Goal: Transaction & Acquisition: Book appointment/travel/reservation

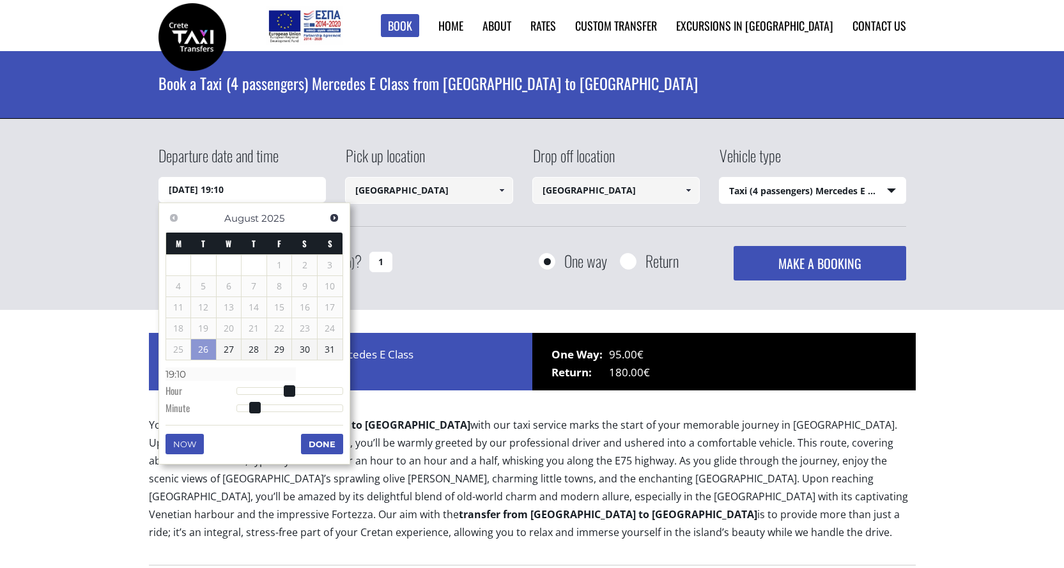
select select "540"
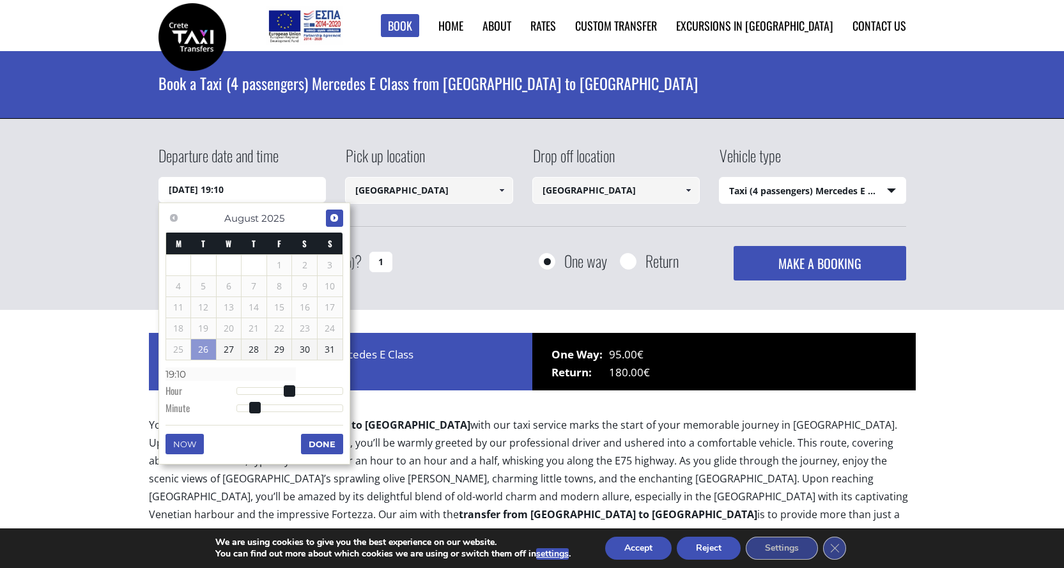
click at [334, 212] on link "Next" at bounding box center [334, 218] width 17 height 17
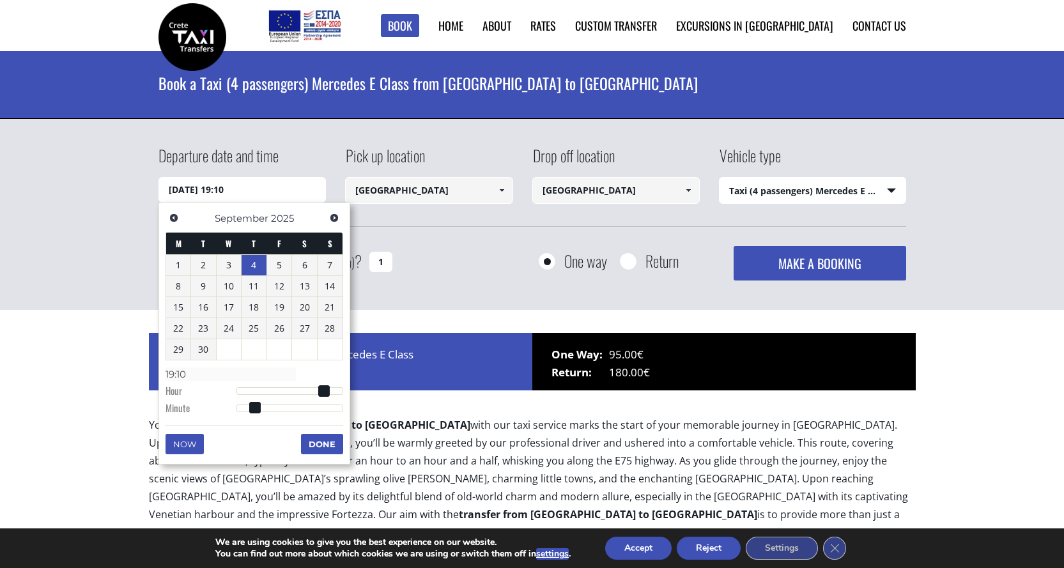
click at [256, 258] on link "4" at bounding box center [254, 265] width 25 height 20
type input "04/09/2025 00:00"
click at [889, 184] on select "Select vehicle type Taxi (4 passengers) Mercedes E Class Mini Van (7 passengers…" at bounding box center [813, 191] width 186 height 27
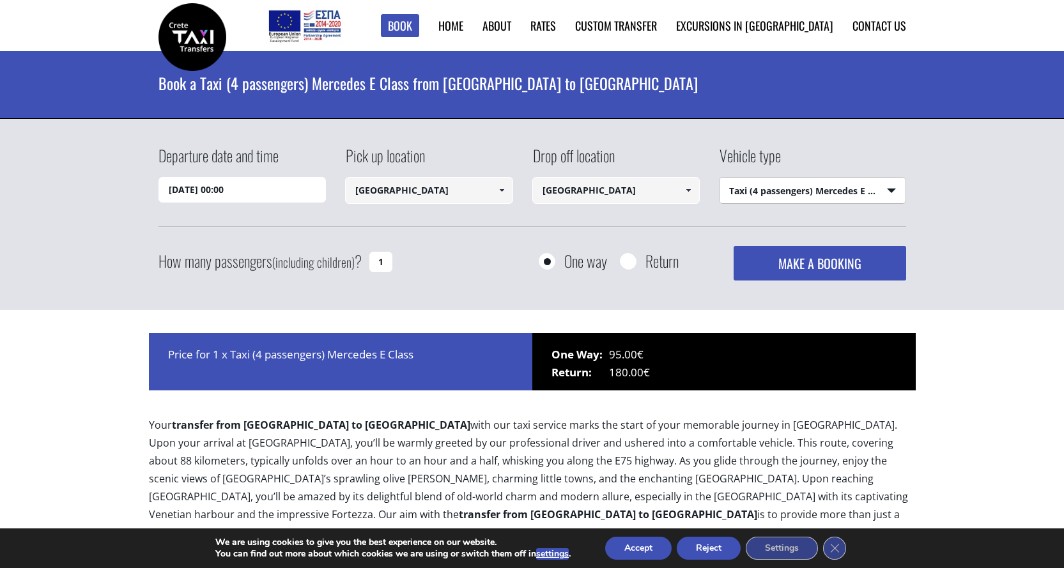
select select "541"
click at [720, 178] on select "Select vehicle type Taxi (4 passengers) Mercedes E Class Mini Van (7 passengers…" at bounding box center [813, 191] width 186 height 27
click at [834, 260] on button "MAKE A BOOKING" at bounding box center [820, 263] width 172 height 35
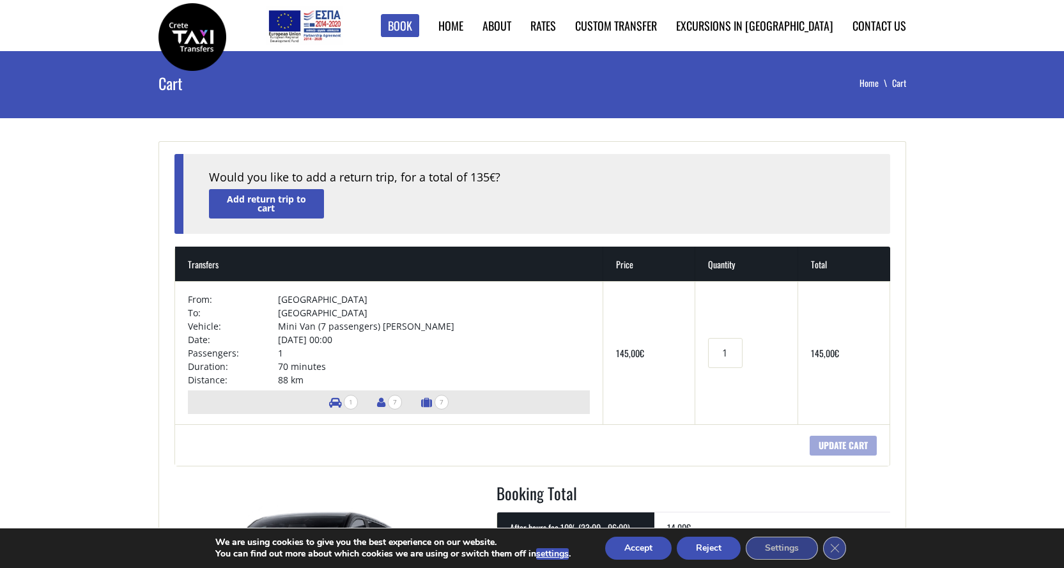
scroll to position [128, 0]
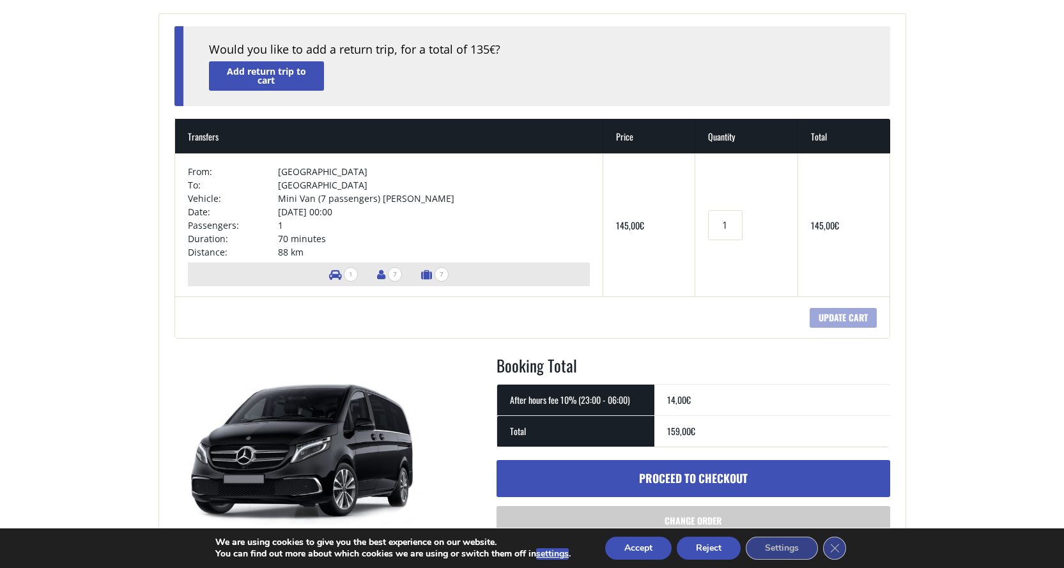
click at [377, 276] on icon at bounding box center [381, 274] width 8 height 11
click at [388, 276] on span "7" at bounding box center [395, 274] width 14 height 15
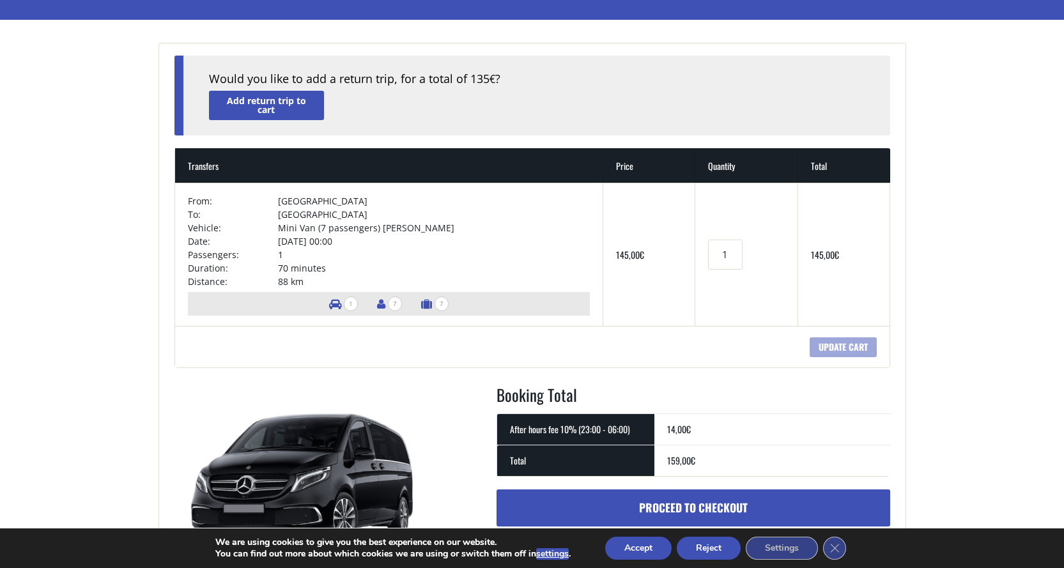
scroll to position [0, 0]
